Goal: Task Accomplishment & Management: Complete application form

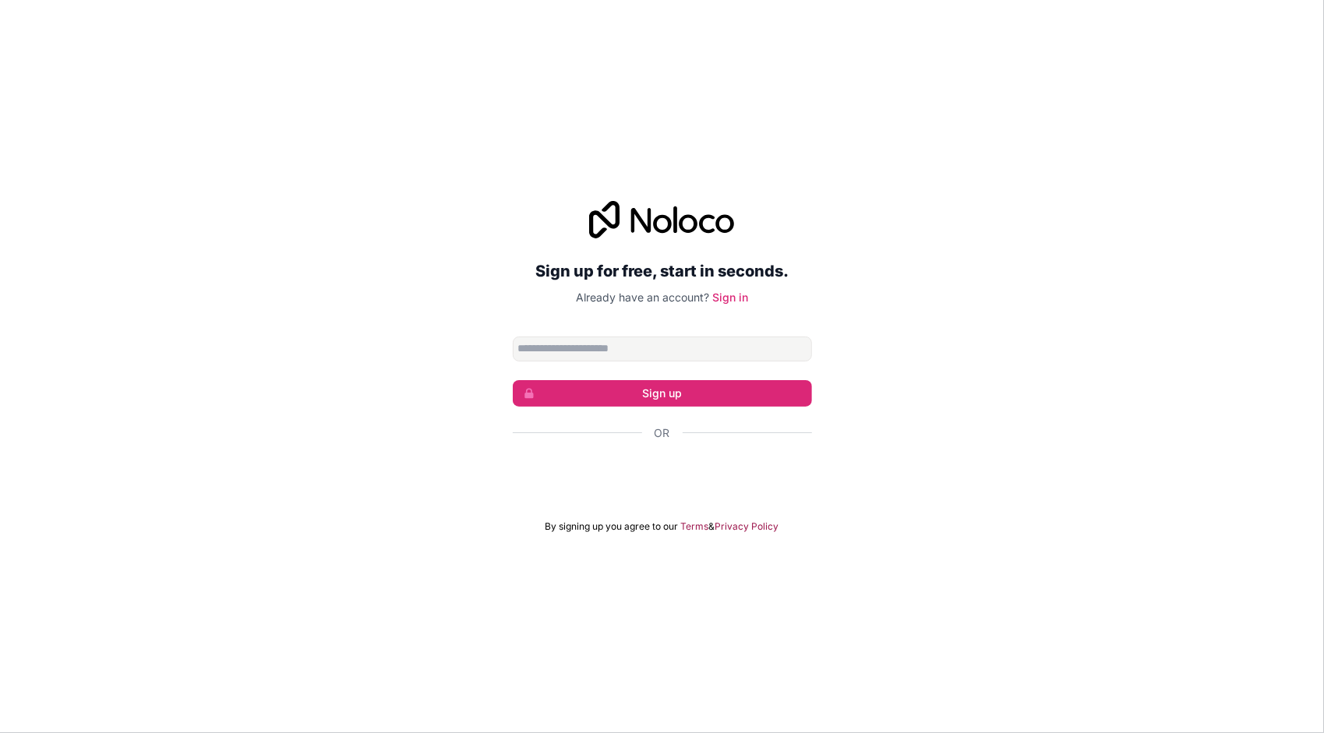
click at [590, 348] on input "Email address" at bounding box center [662, 349] width 299 height 25
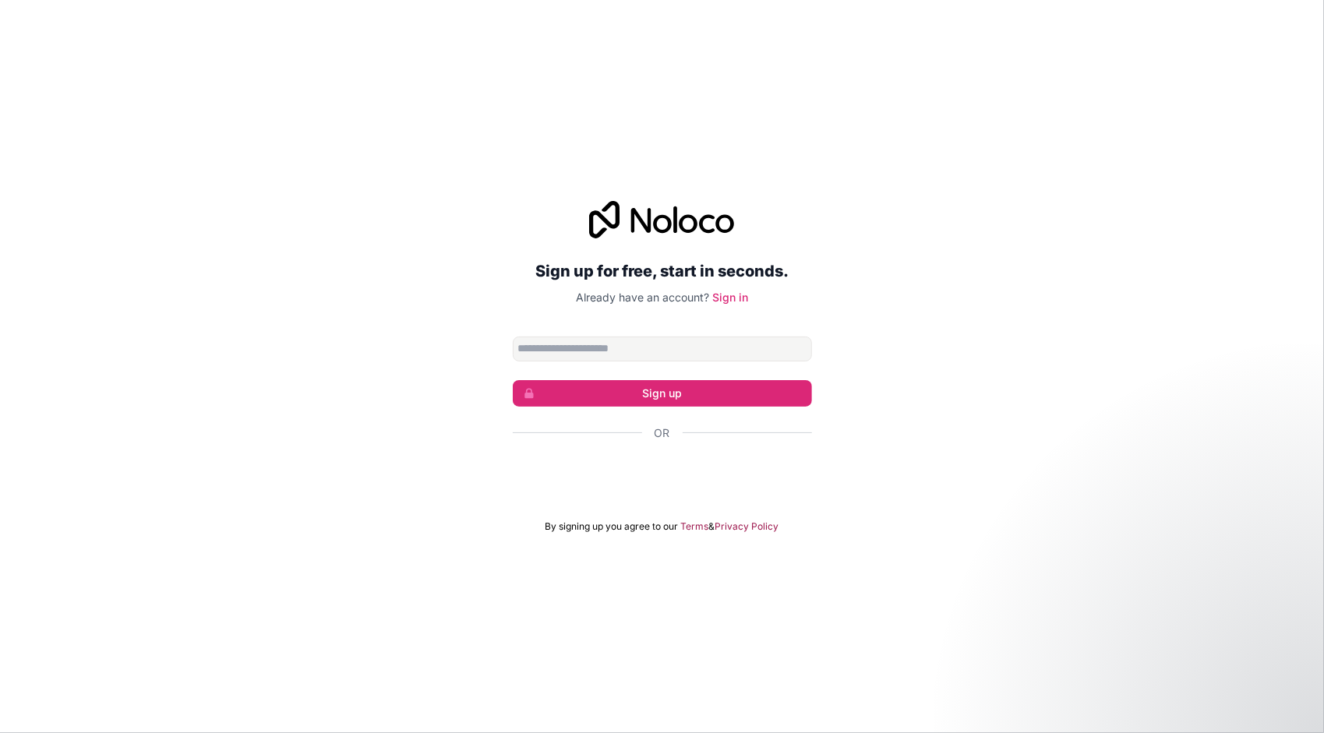
type input "**********"
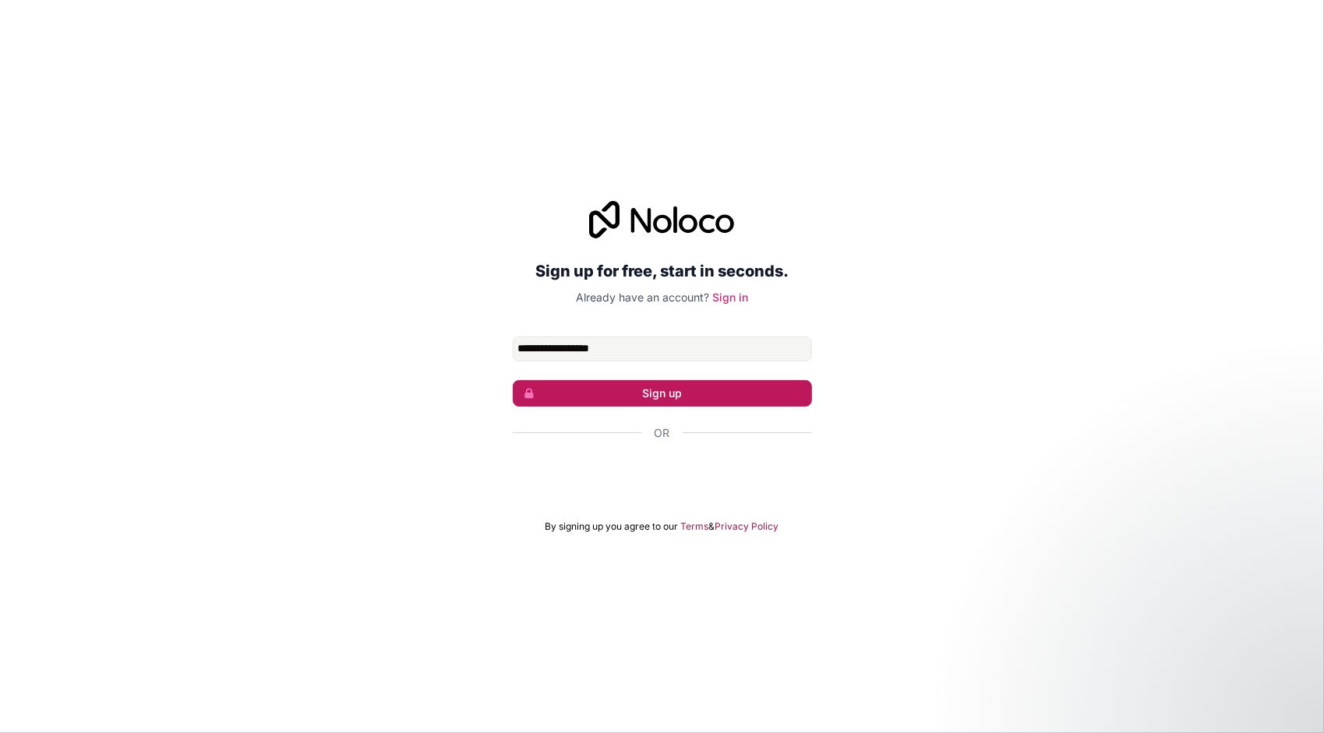
click at [677, 398] on button "Sign up" at bounding box center [662, 393] width 299 height 27
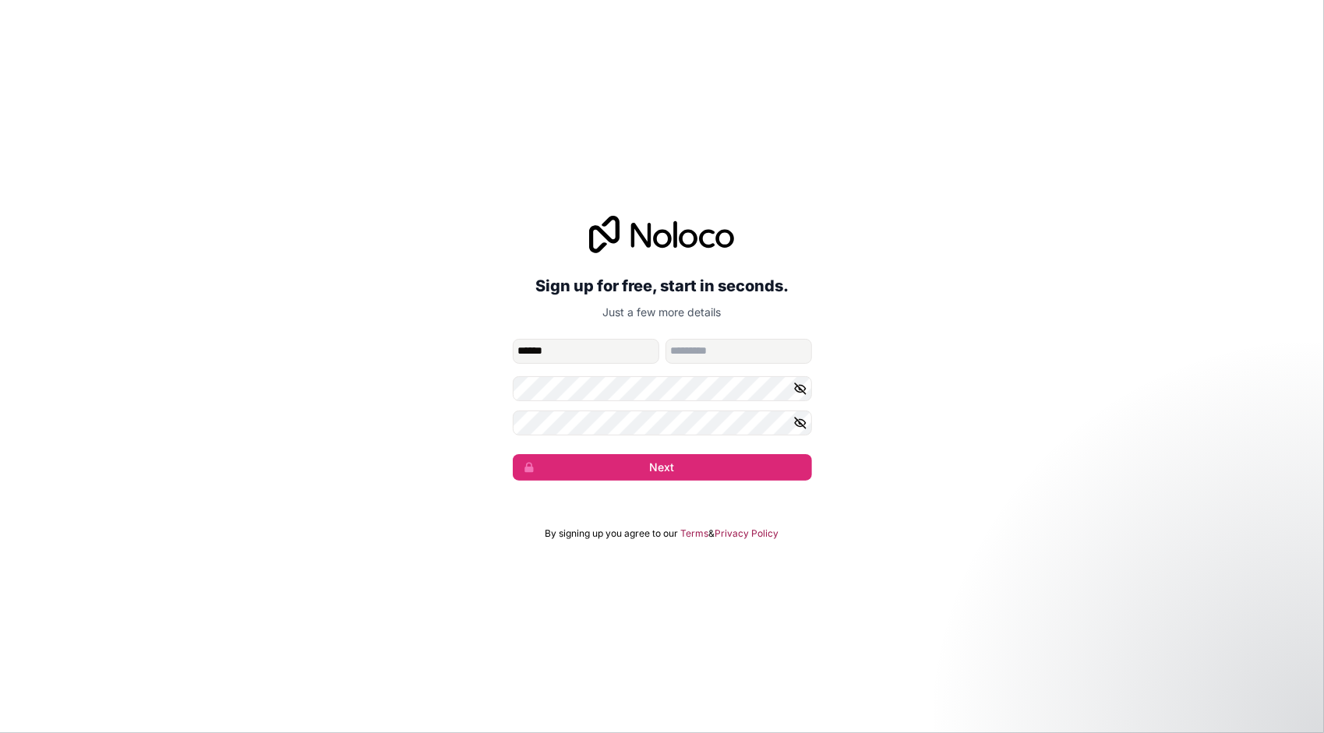
type input "******"
click at [705, 349] on input "family-name" at bounding box center [739, 351] width 147 height 25
type input "****"
click at [657, 465] on button "Next" at bounding box center [662, 467] width 299 height 27
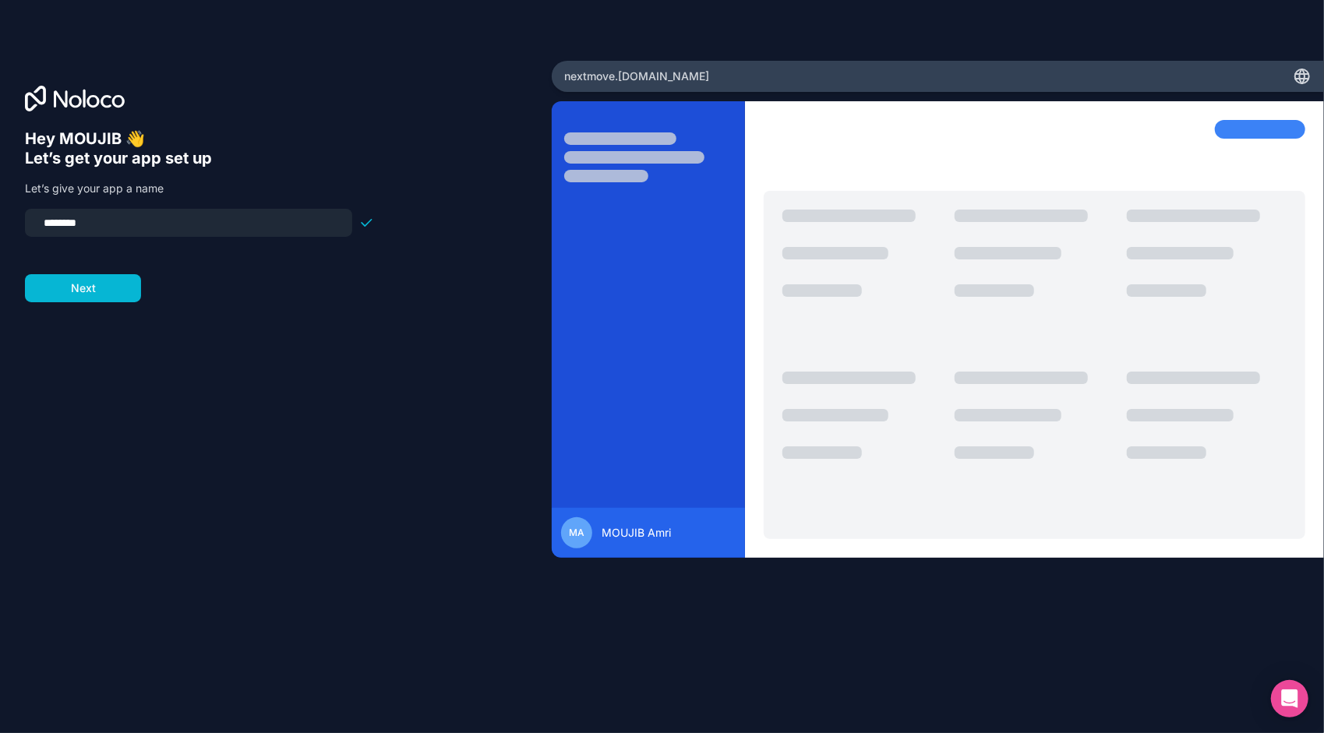
drag, startPoint x: 105, startPoint y: 226, endPoint x: 0, endPoint y: 219, distance: 105.5
click at [0, 226] on html "Hey MOUJIB 👋 Let’s get your app set up Let’s give your app a name ******** Next…" at bounding box center [662, 366] width 1324 height 733
drag, startPoint x: 49, startPoint y: 221, endPoint x: 41, endPoint y: 220, distance: 8.7
click at [41, 220] on input "********" at bounding box center [188, 223] width 309 height 22
type input "********"
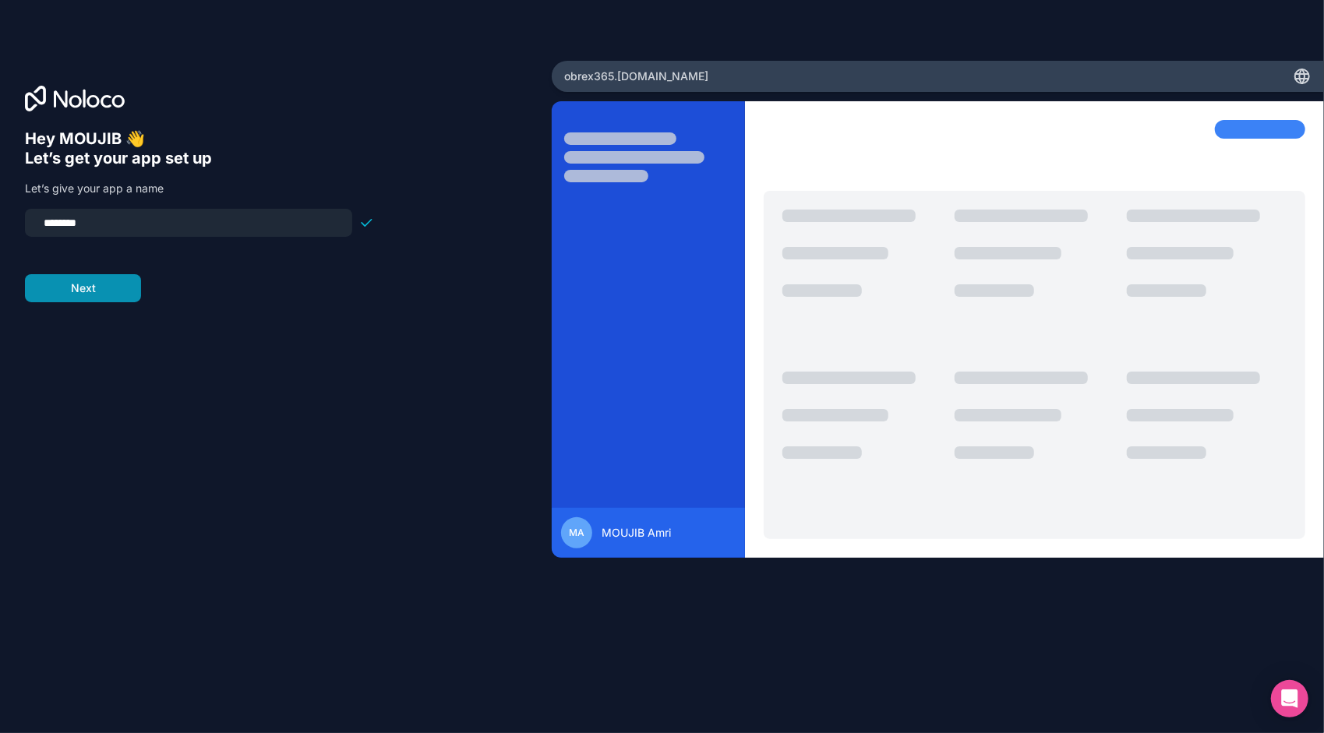
click at [63, 295] on button "Next" at bounding box center [83, 288] width 116 height 28
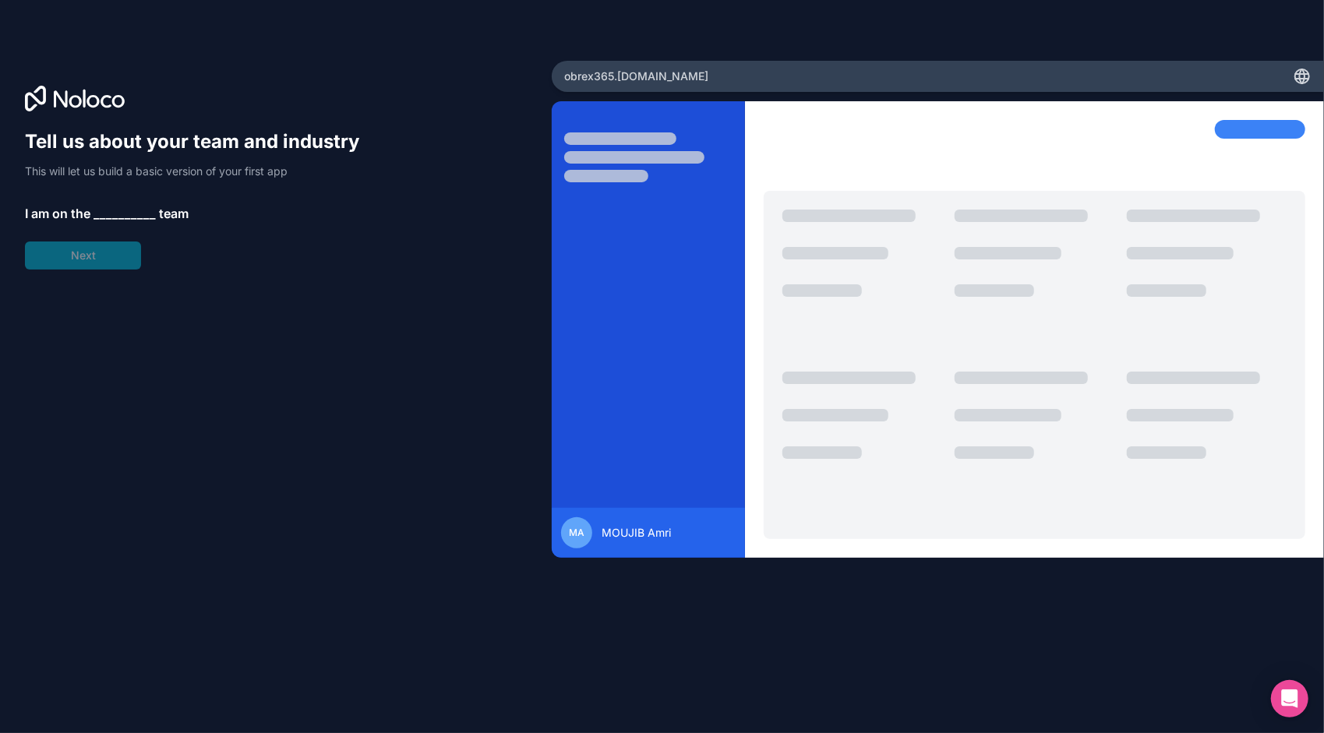
click at [97, 212] on span "__________" at bounding box center [125, 213] width 62 height 19
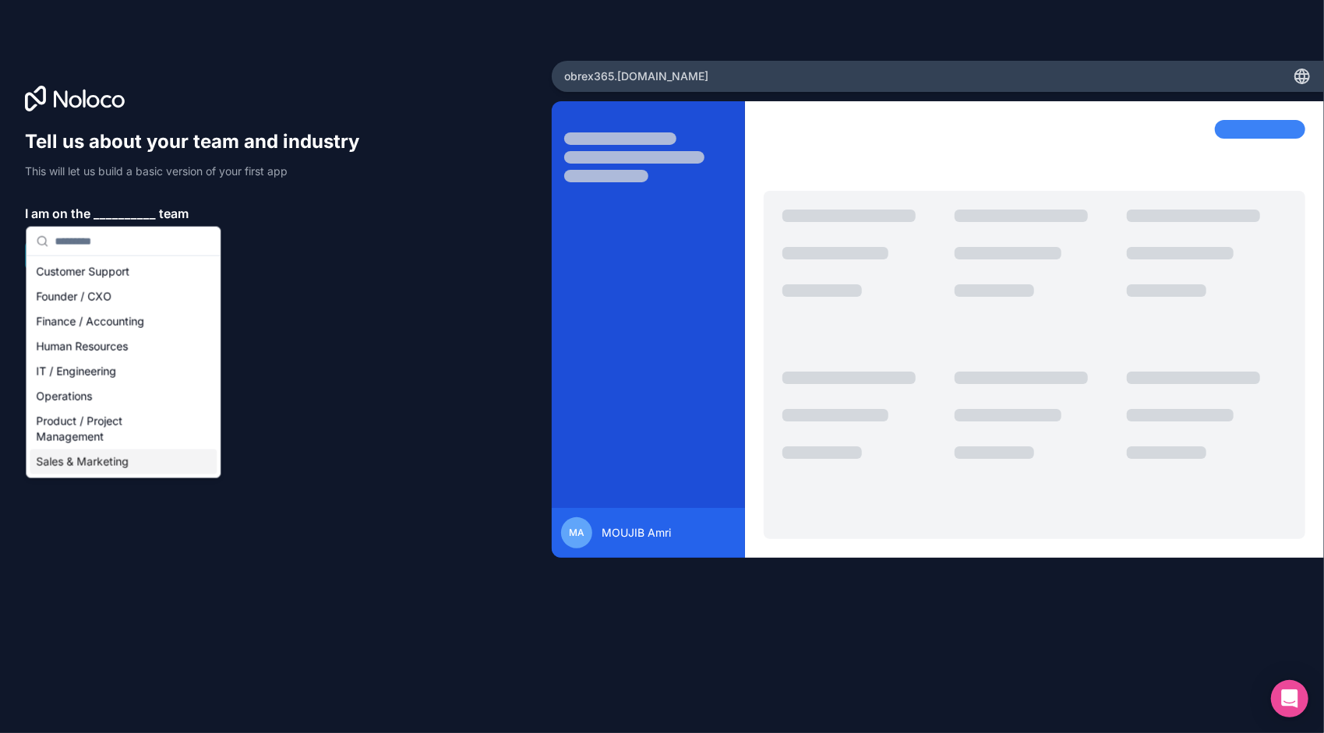
click at [100, 460] on div "Sales & Marketing" at bounding box center [123, 462] width 187 height 25
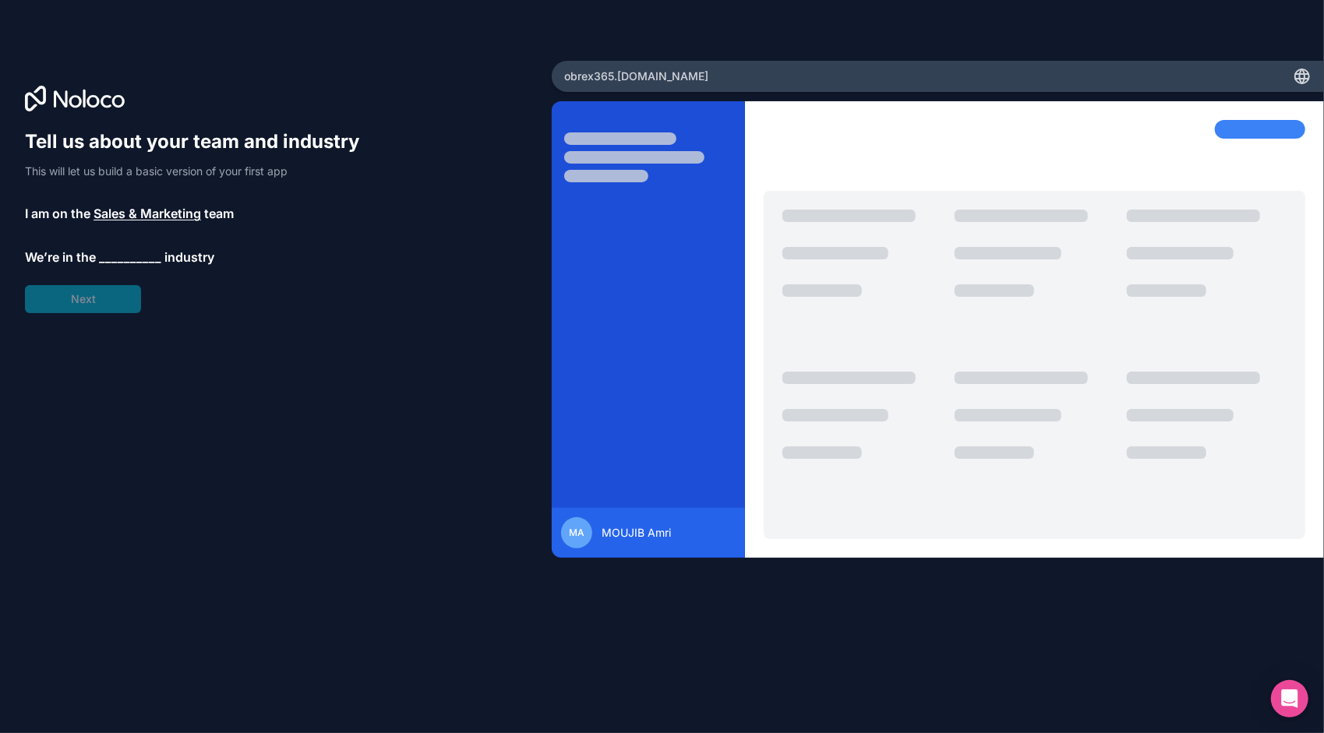
click at [109, 256] on span "__________" at bounding box center [130, 257] width 62 height 19
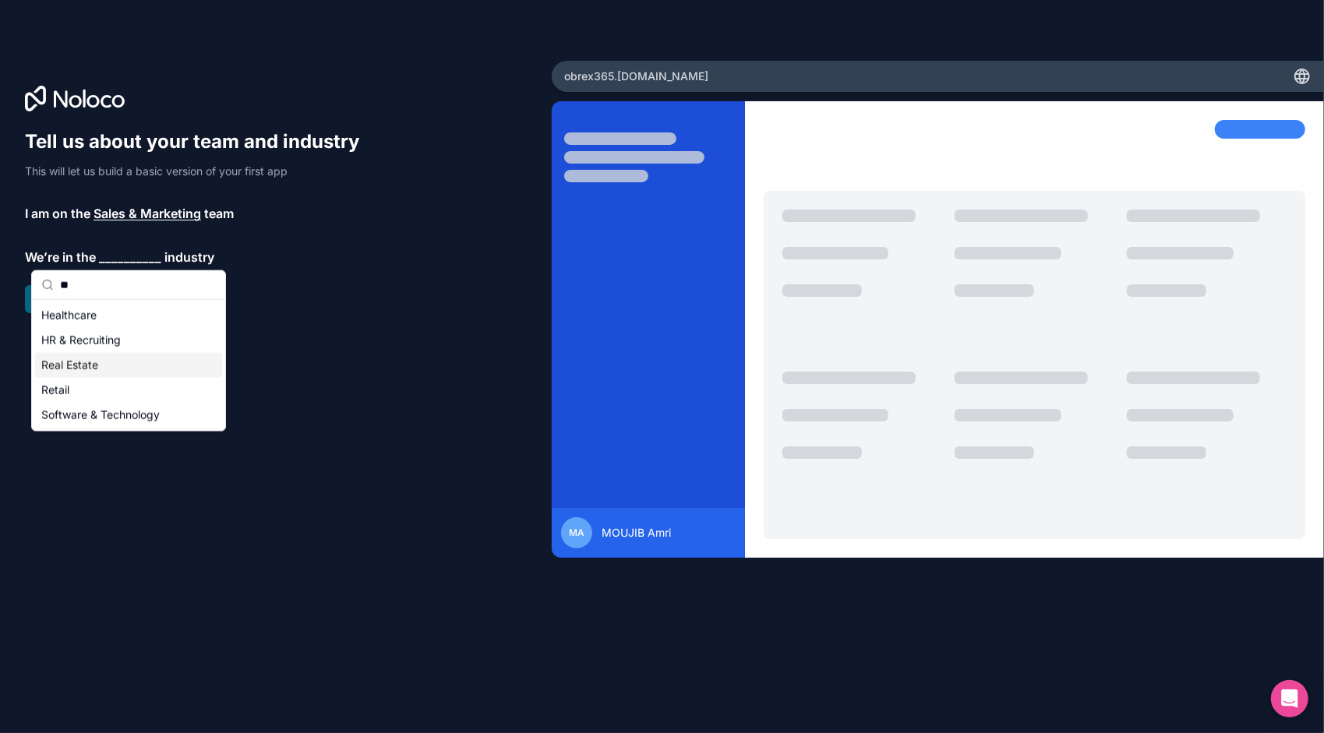
type input "**"
click at [109, 373] on div "Real Estate" at bounding box center [128, 365] width 187 height 25
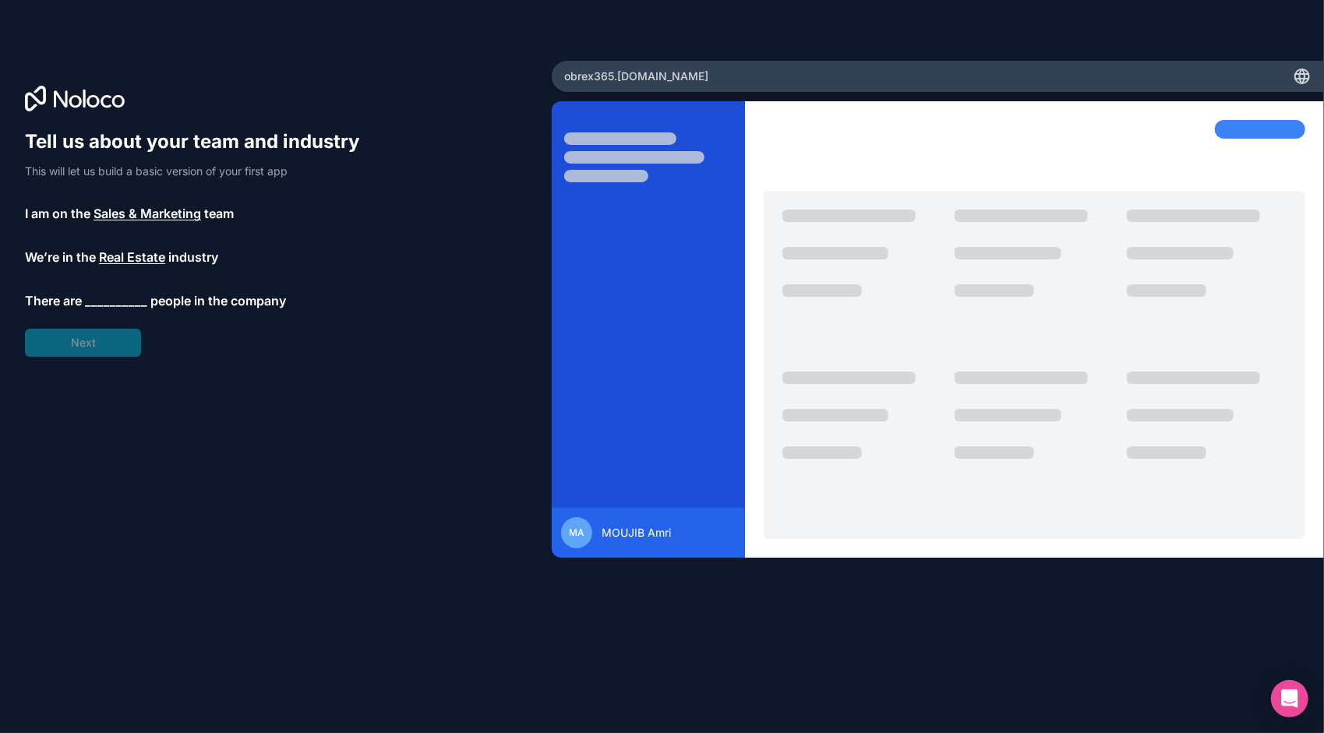
click at [100, 304] on span "__________" at bounding box center [116, 301] width 62 height 19
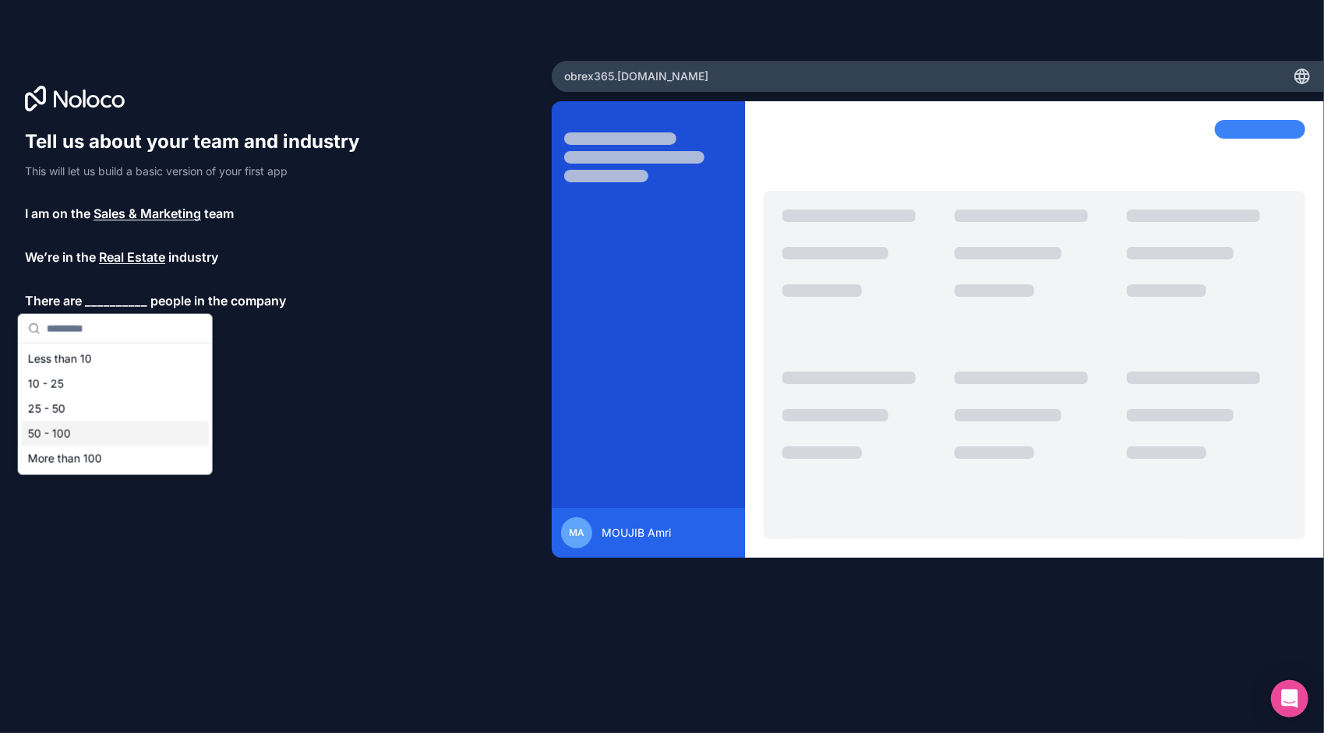
click at [68, 435] on div "50 - 100" at bounding box center [115, 434] width 187 height 25
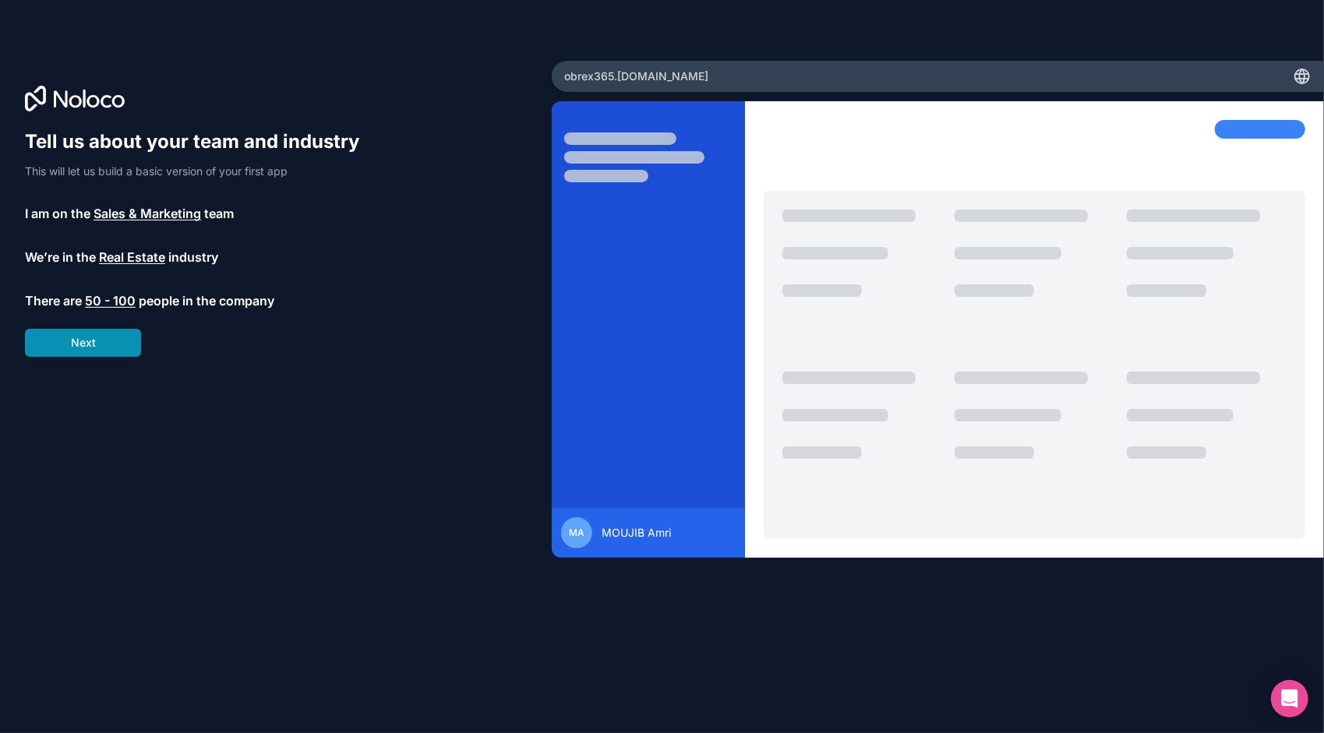
click at [87, 340] on button "Next" at bounding box center [83, 343] width 116 height 28
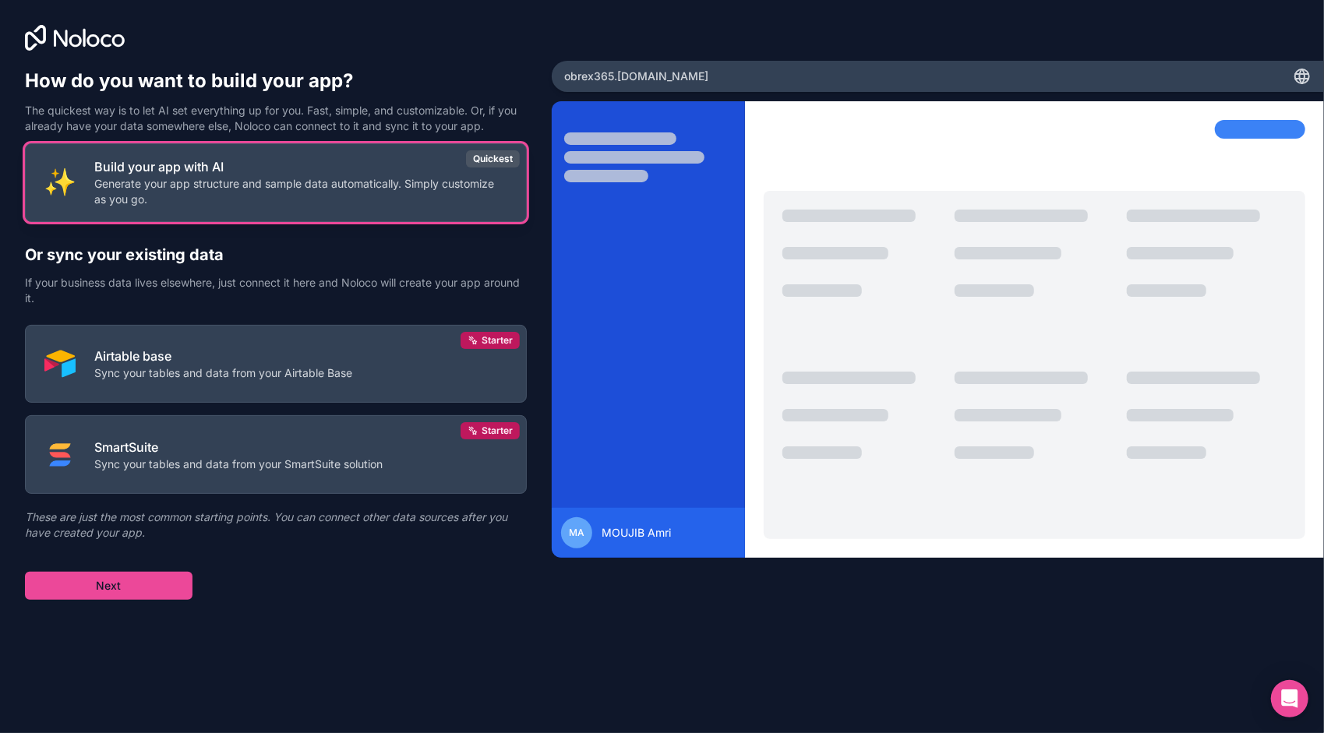
click at [233, 199] on p "Generate your app structure and sample data automatically. Simply customize as …" at bounding box center [300, 191] width 413 height 31
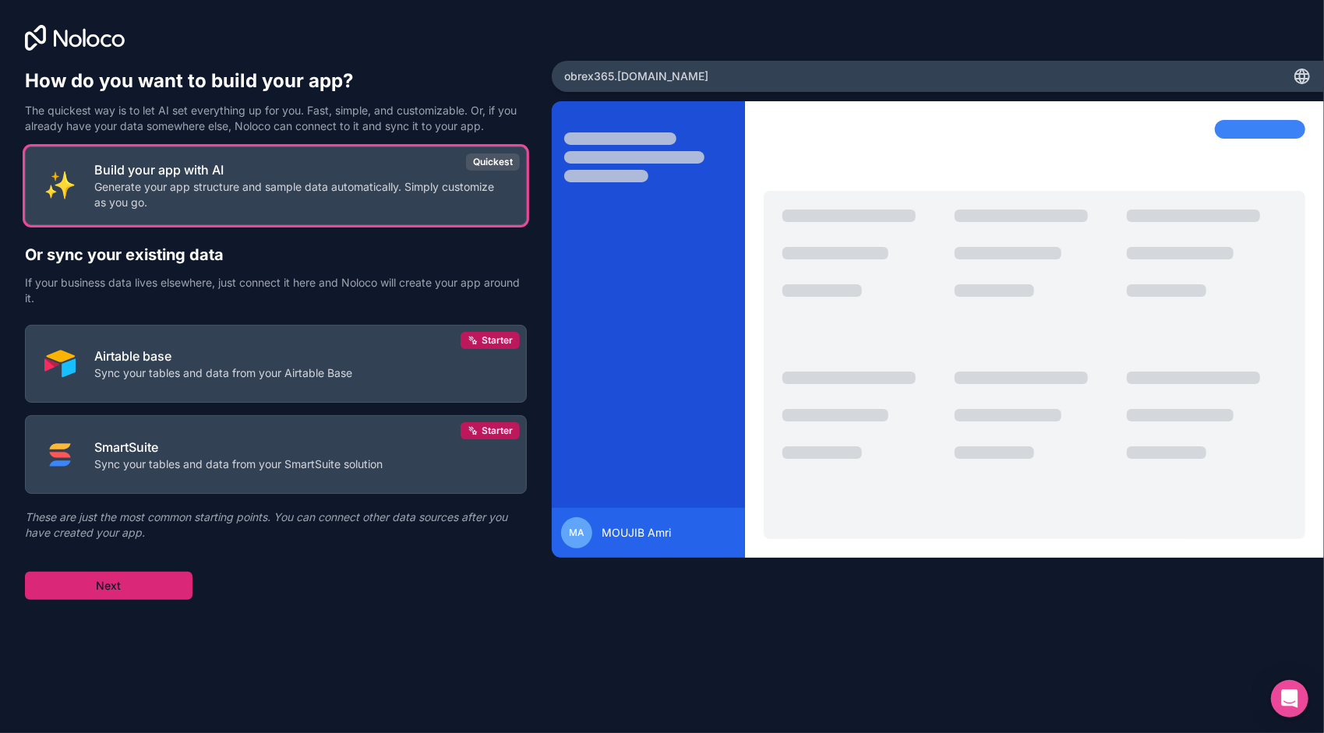
click at [125, 585] on button "Next" at bounding box center [109, 586] width 168 height 28
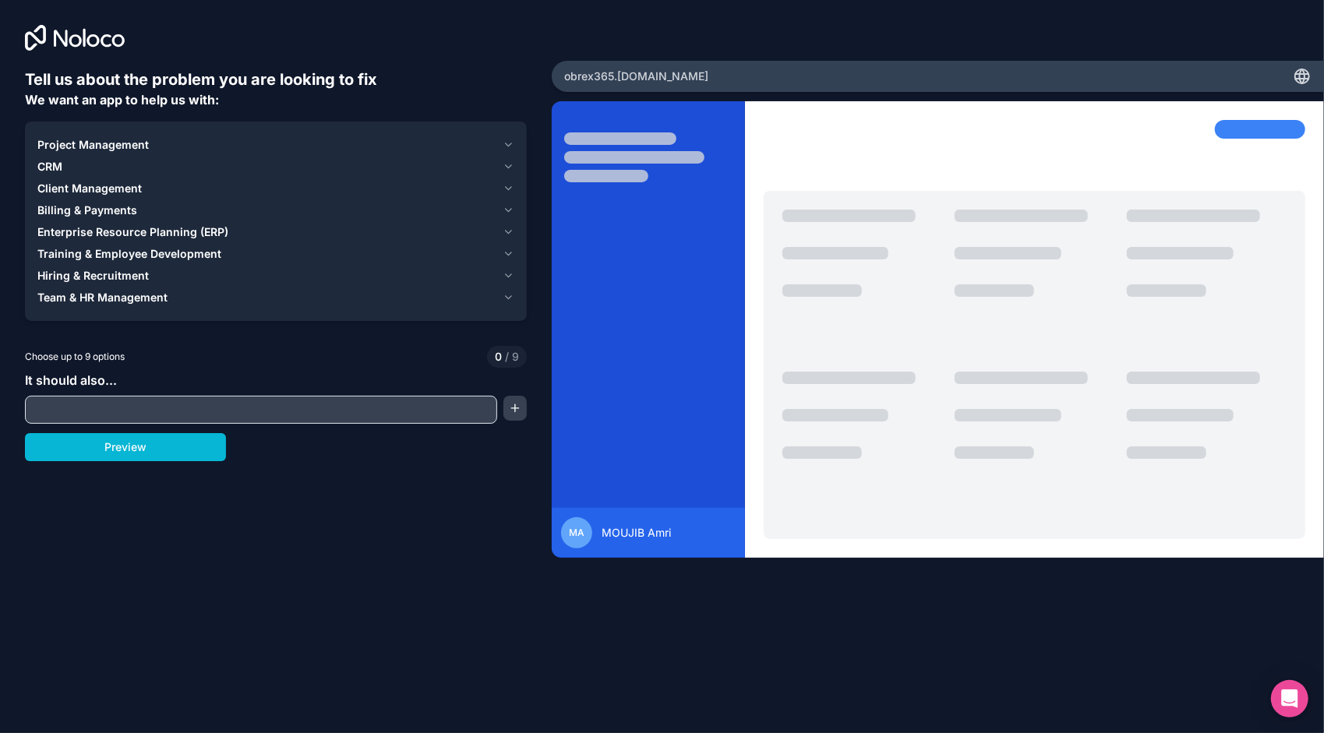
click at [168, 415] on input "text" at bounding box center [261, 410] width 465 height 22
type input "**********"
click at [119, 458] on button "Preview" at bounding box center [125, 447] width 201 height 28
click at [55, 166] on span "CRM" at bounding box center [49, 167] width 25 height 16
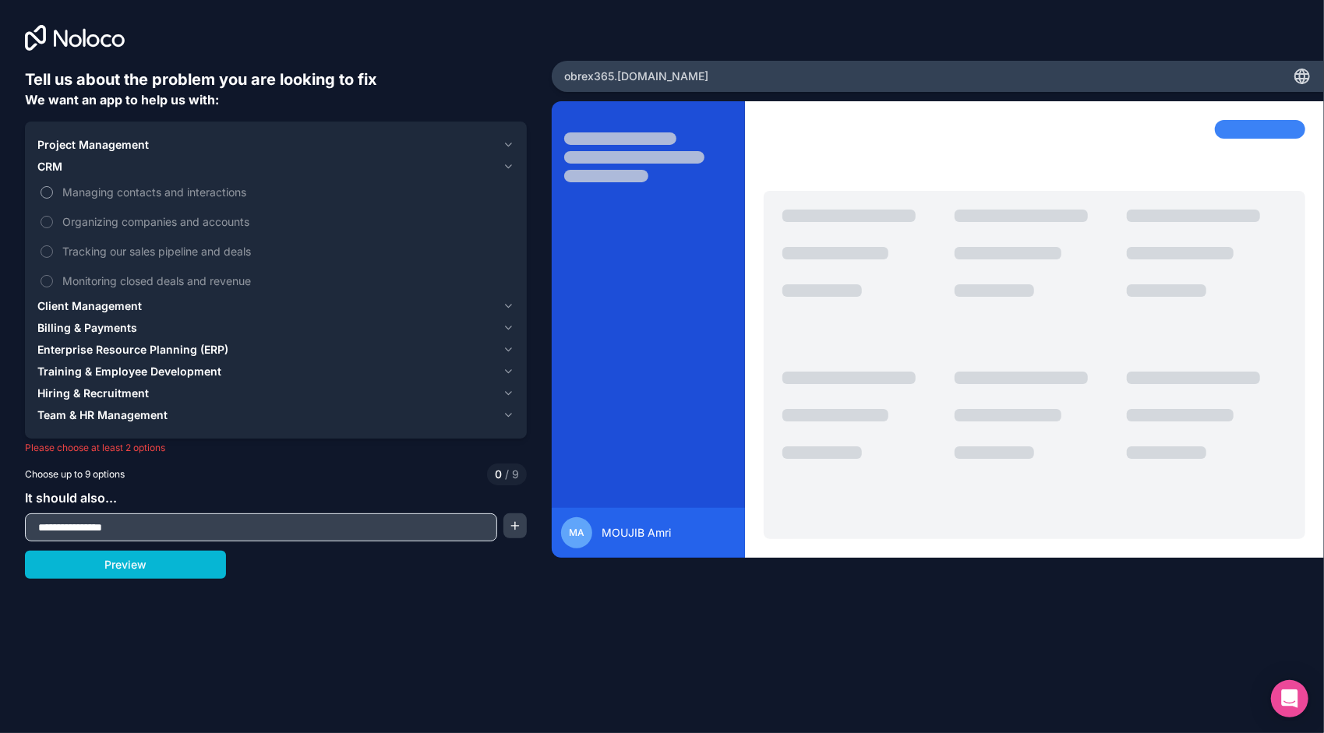
click at [45, 194] on button "Managing contacts and interactions" at bounding box center [47, 192] width 12 height 12
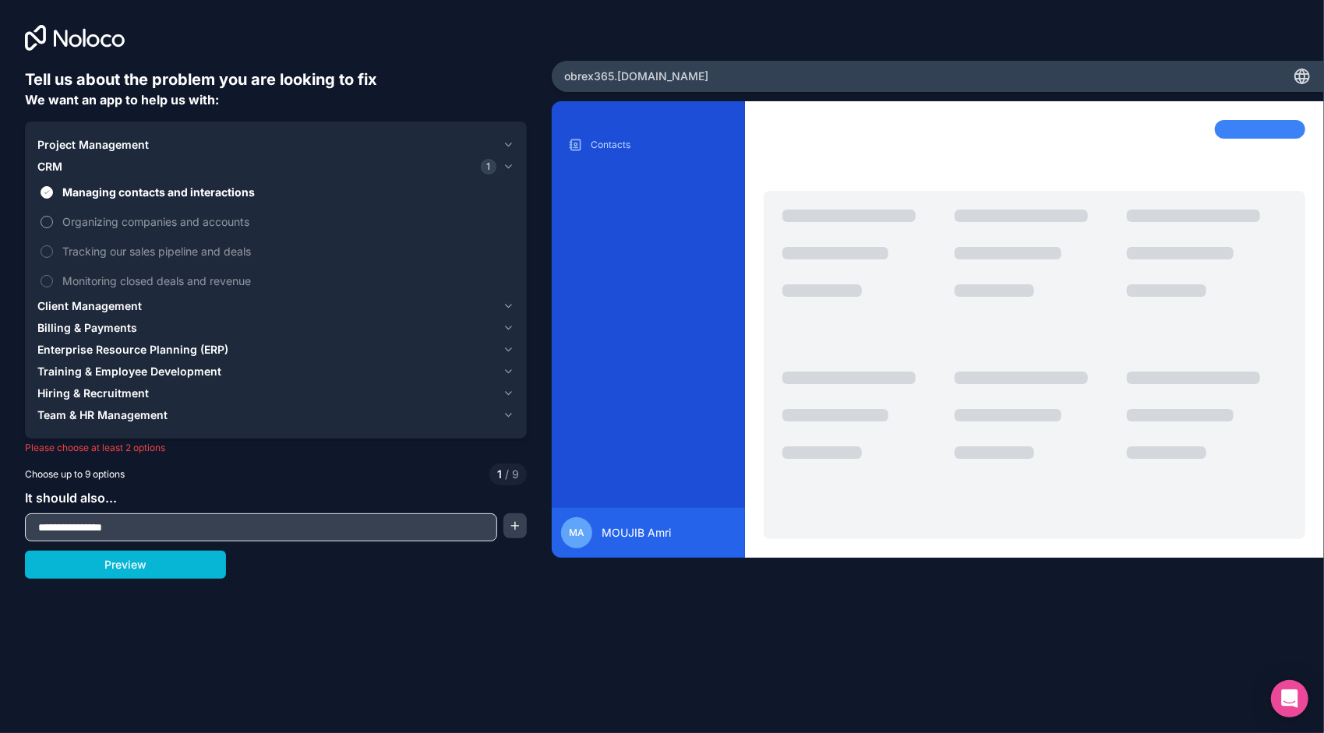
click at [48, 221] on button "Organizing companies and accounts" at bounding box center [47, 222] width 12 height 12
click at [49, 251] on button "Tracking our sales pipeline and deals" at bounding box center [47, 252] width 12 height 12
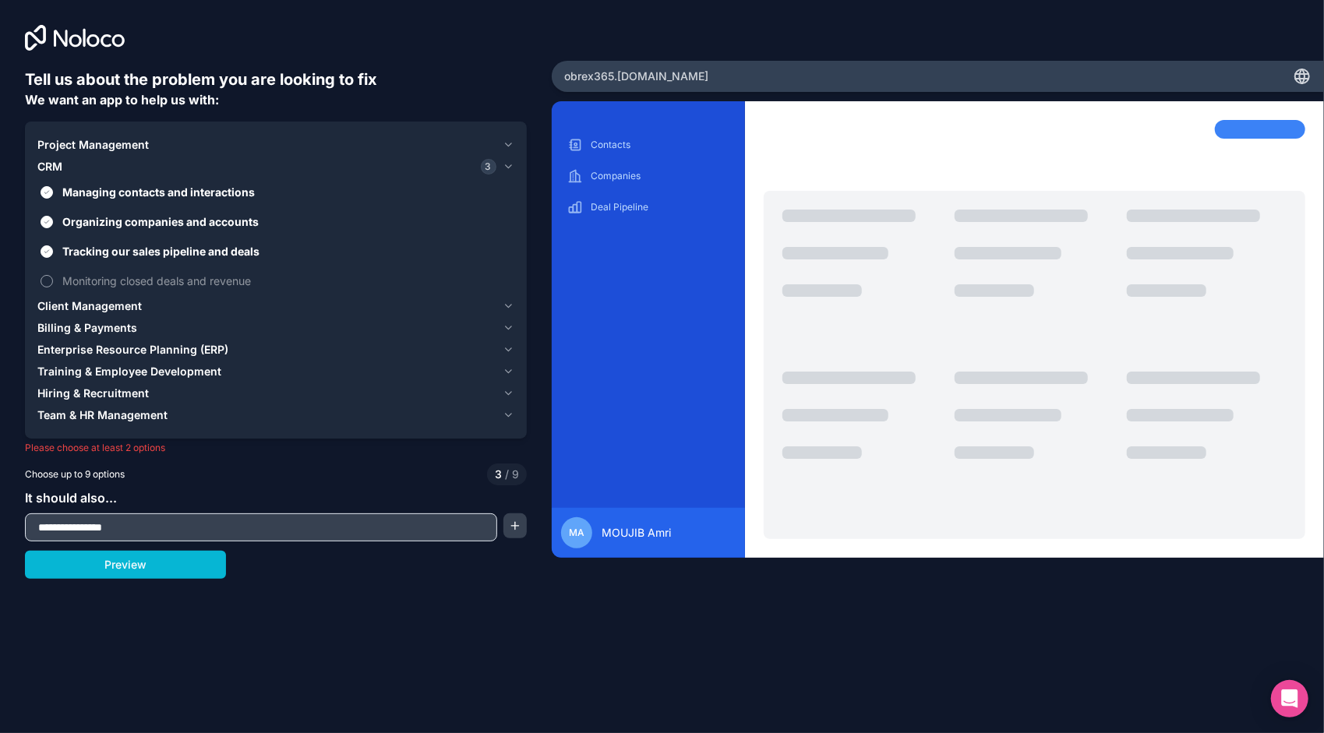
click at [46, 279] on button "Monitoring closed deals and revenue" at bounding box center [47, 281] width 12 height 12
click at [511, 165] on icon "button" at bounding box center [509, 167] width 12 height 12
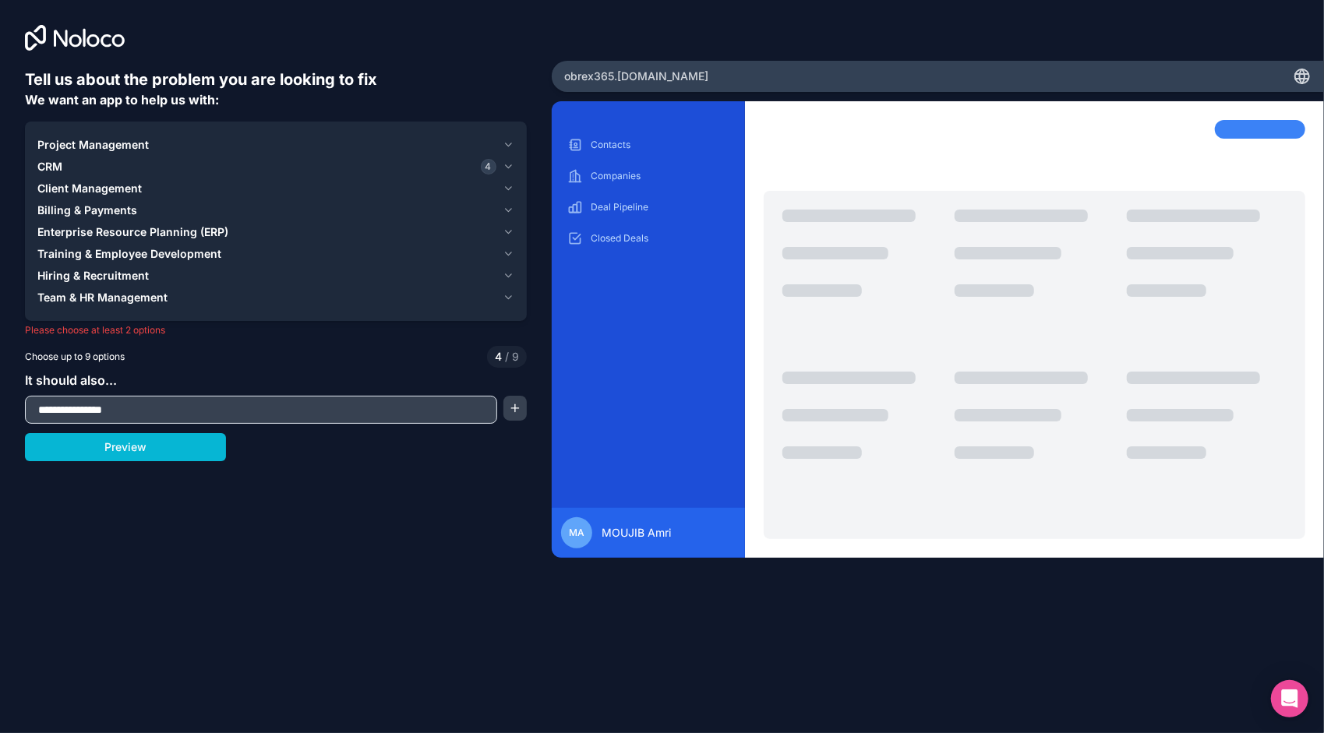
click at [113, 298] on span "Team & HR Management" at bounding box center [102, 298] width 130 height 16
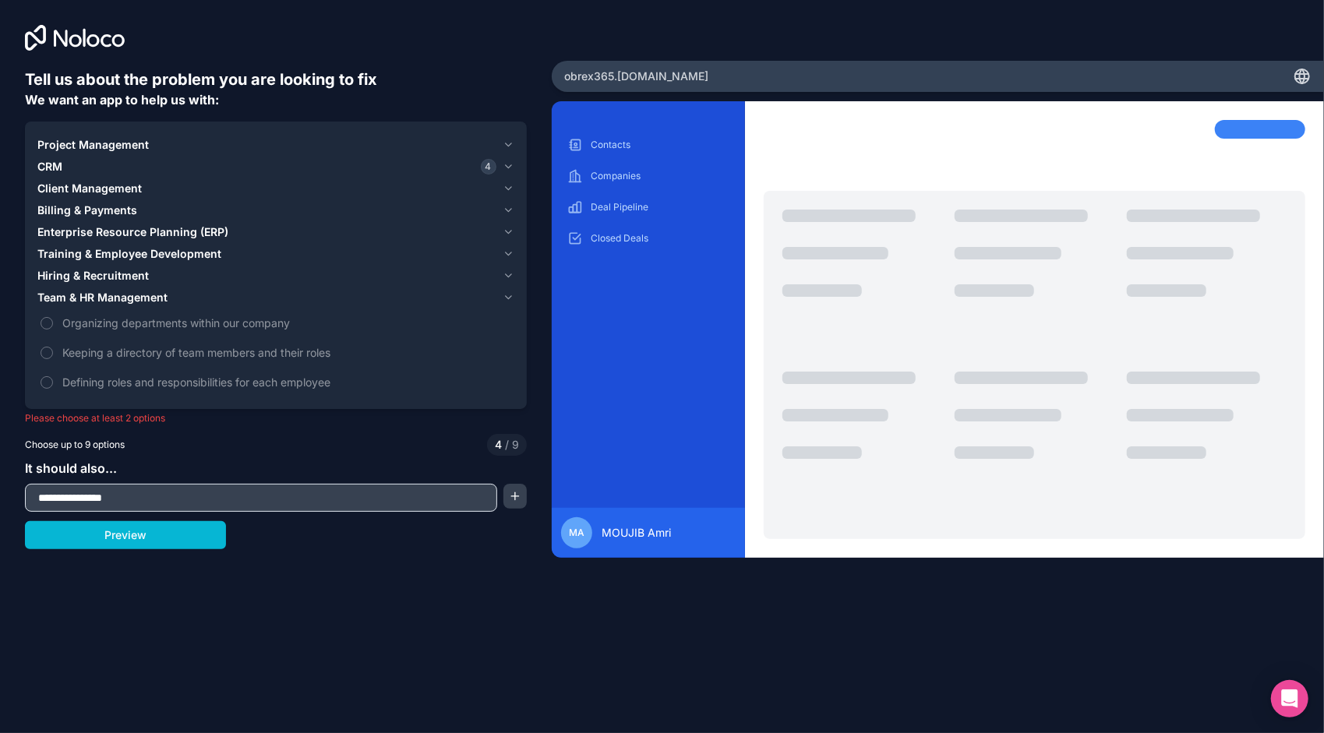
click at [508, 299] on icon "button" at bounding box center [508, 297] width 6 height 3
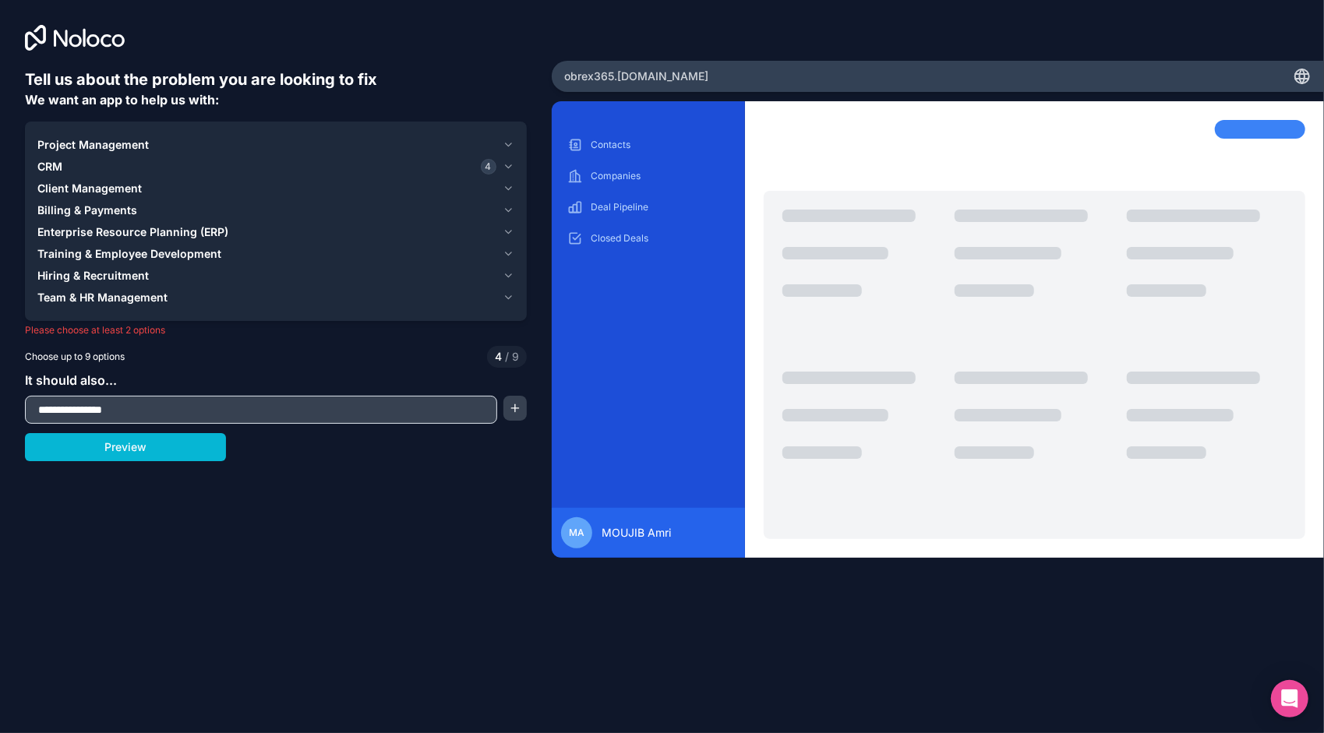
click at [509, 212] on icon "button" at bounding box center [509, 210] width 12 height 12
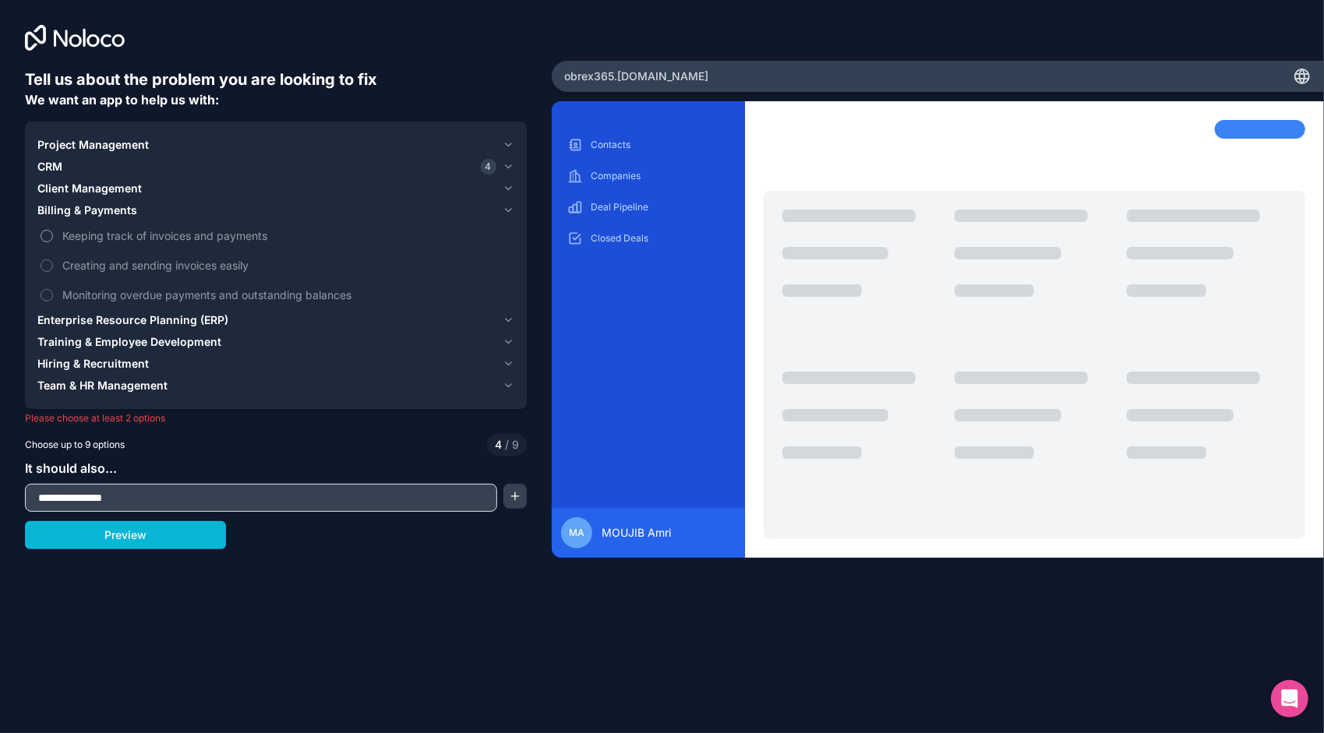
click at [44, 239] on button "Keeping track of invoices and payments" at bounding box center [47, 236] width 12 height 12
click at [47, 263] on button "Creating and sending invoices easily" at bounding box center [47, 266] width 12 height 12
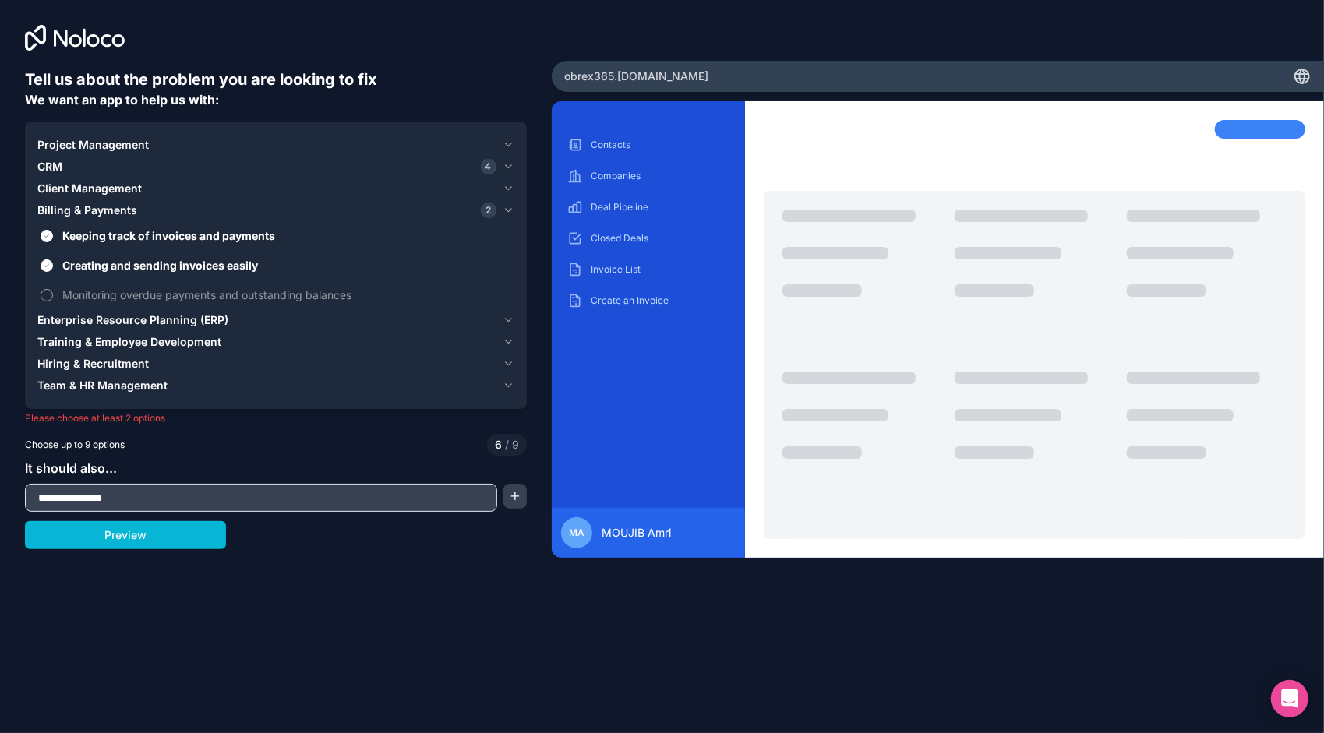
click at [45, 297] on button "Monitoring overdue payments and outstanding balances" at bounding box center [47, 295] width 12 height 12
click at [507, 207] on icon "button" at bounding box center [509, 210] width 12 height 12
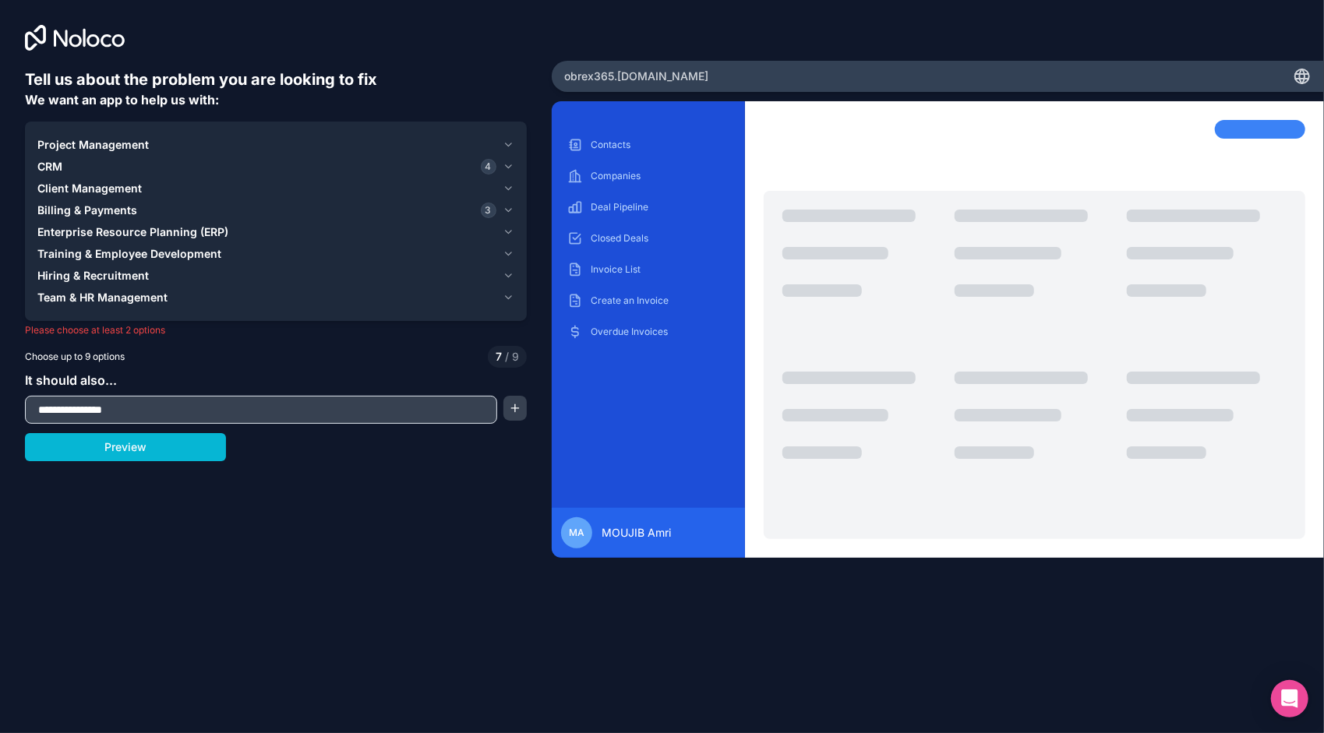
click at [509, 299] on icon "button" at bounding box center [509, 298] width 12 height 12
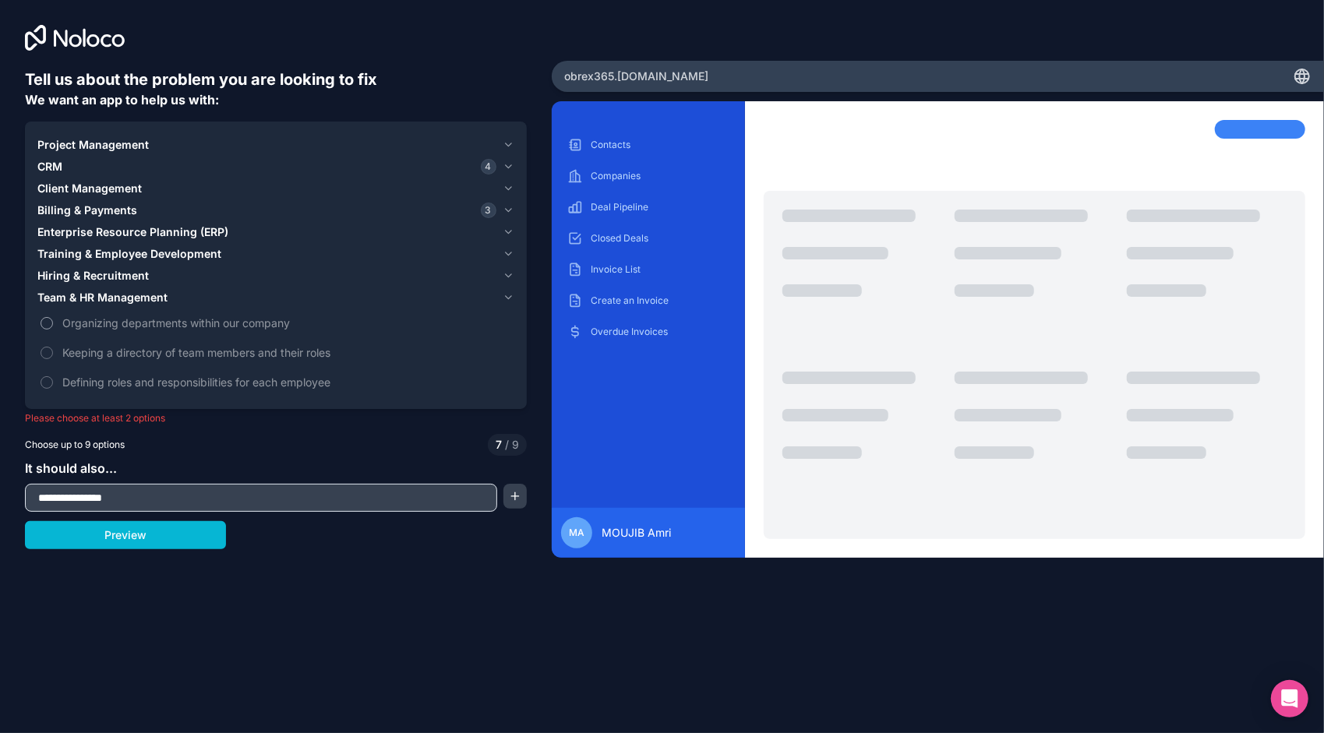
click at [47, 321] on button "Organizing departments within our company" at bounding box center [47, 323] width 12 height 12
click at [46, 352] on button "Keeping a directory of team members and their roles" at bounding box center [47, 353] width 12 height 12
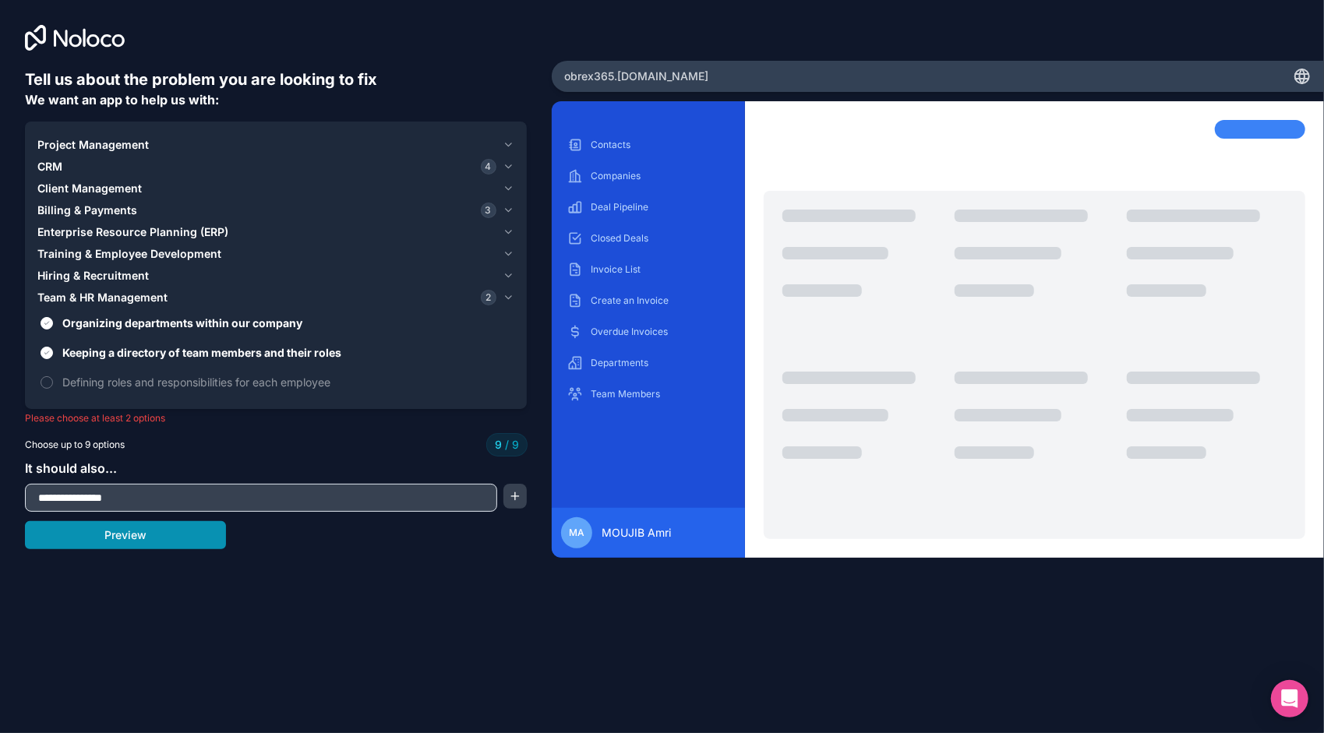
click at [166, 532] on button "Preview" at bounding box center [125, 535] width 201 height 28
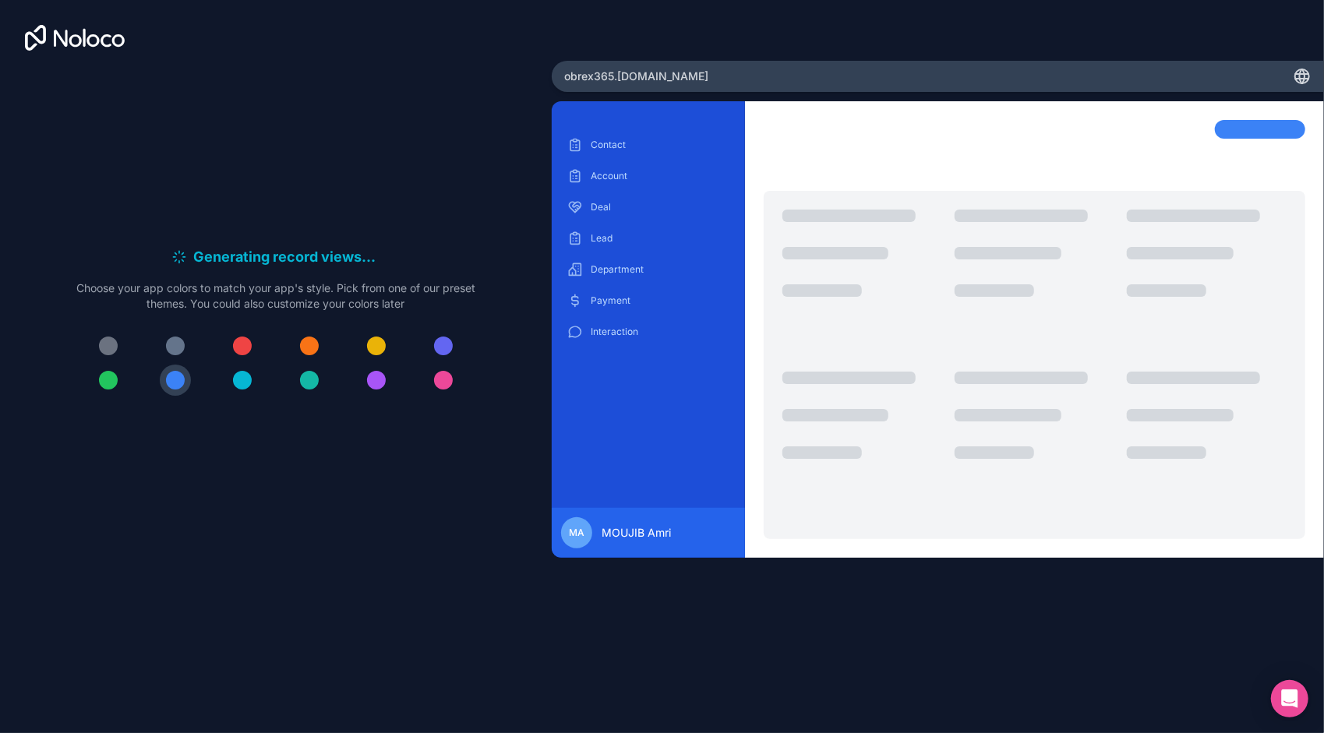
click at [1302, 74] on icon at bounding box center [1302, 74] width 13 height 0
click at [617, 150] on p "Contact" at bounding box center [660, 145] width 139 height 12
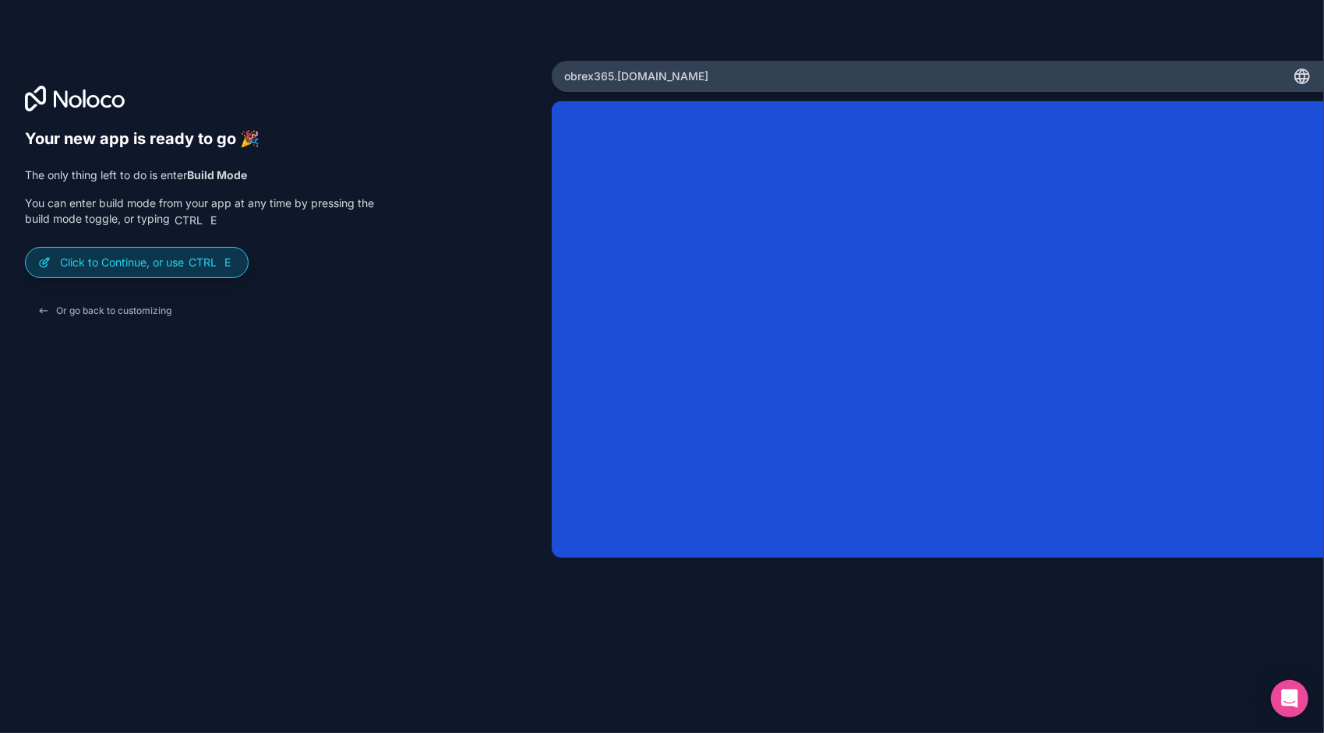
click at [123, 263] on p "Click to Continue, or use Ctrl E" at bounding box center [147, 263] width 175 height 16
